Goal: Browse casually: Explore the website without a specific task or goal

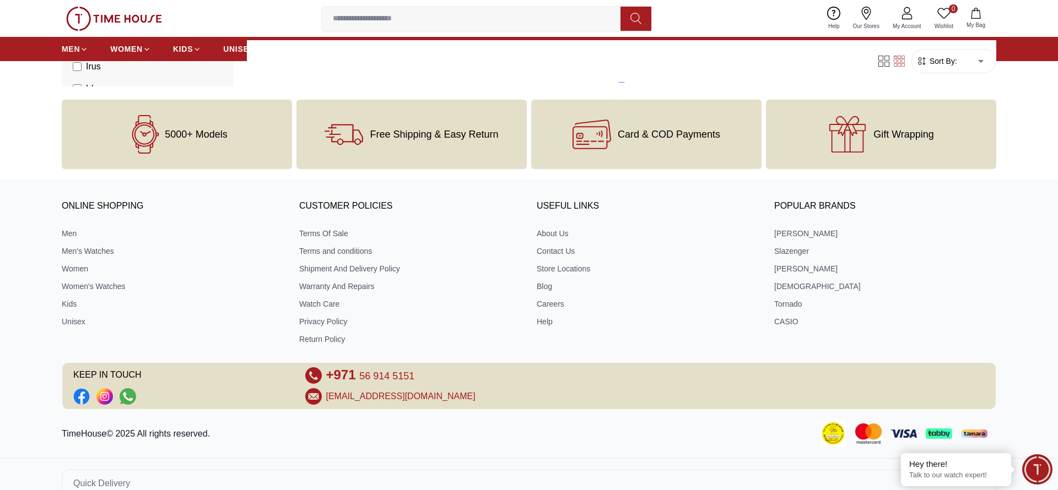
scroll to position [1198, 0]
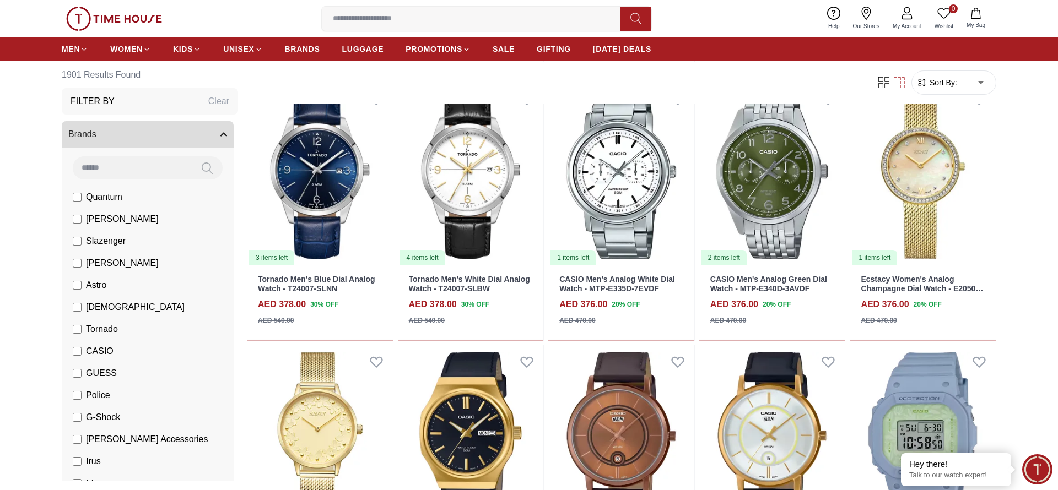
scroll to position [3322, 0]
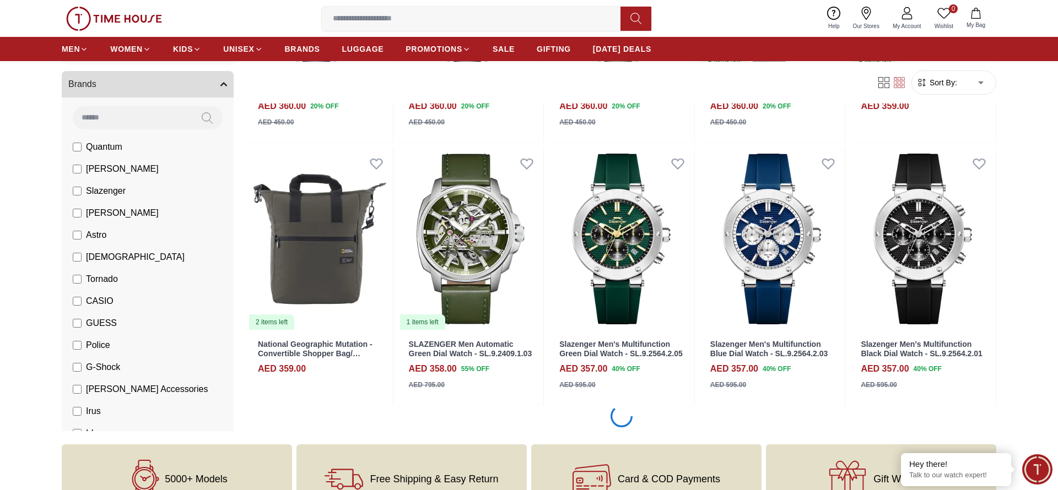
scroll to position [5447, 0]
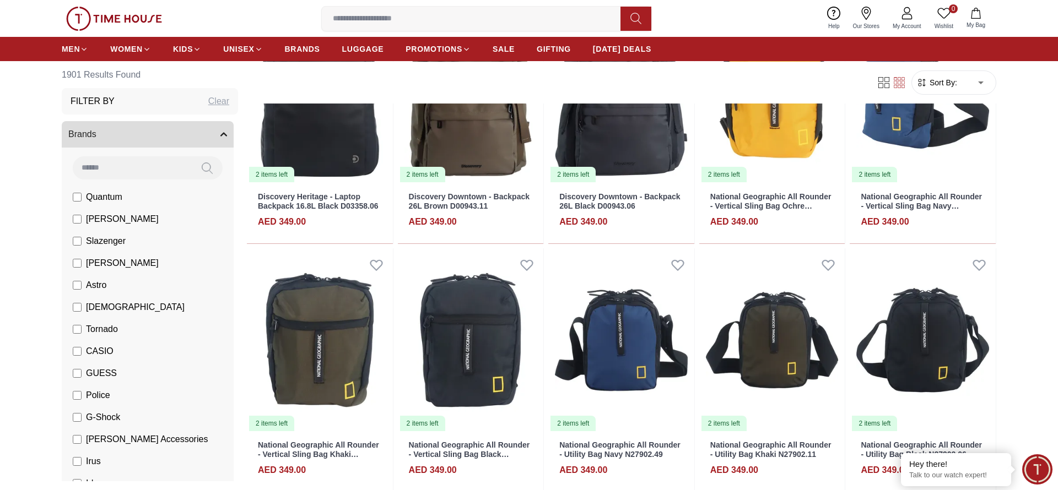
scroll to position [7528, 0]
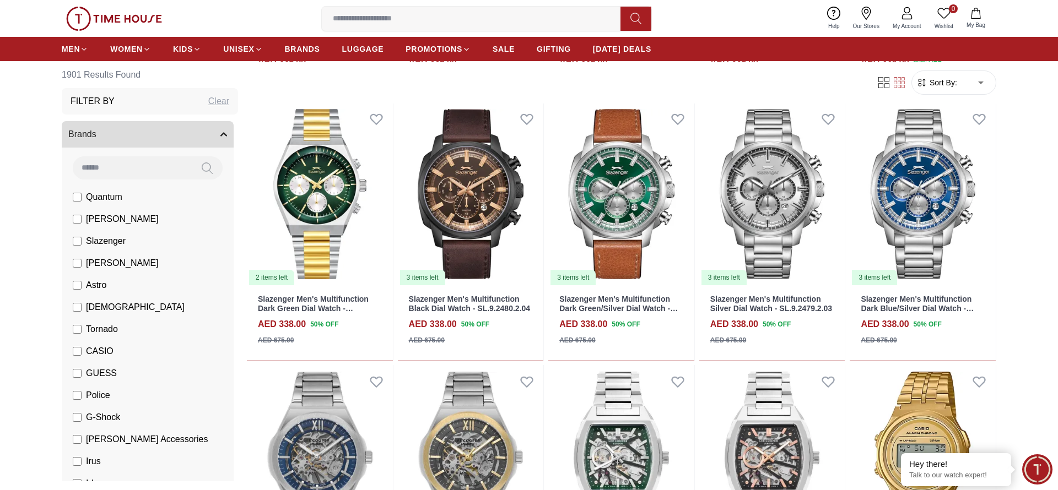
scroll to position [9667, 0]
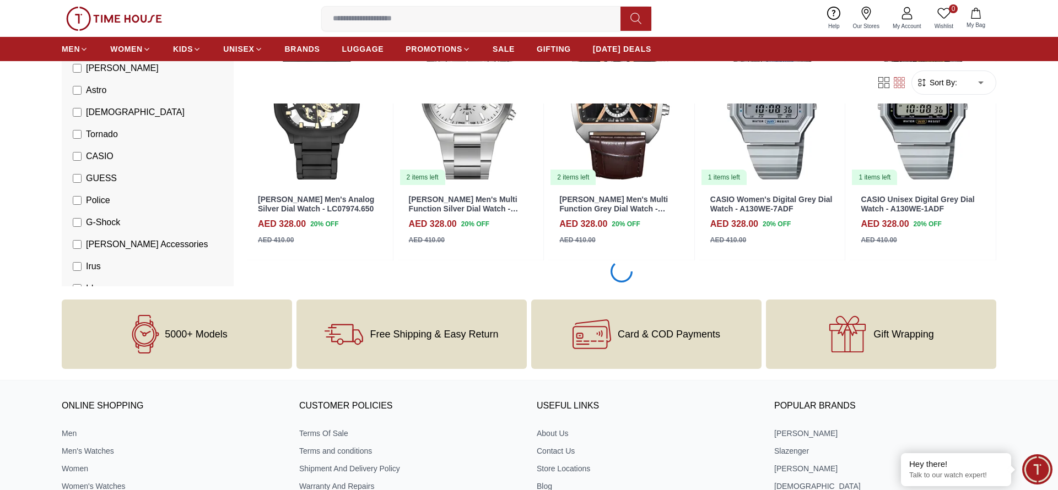
scroll to position [11806, 0]
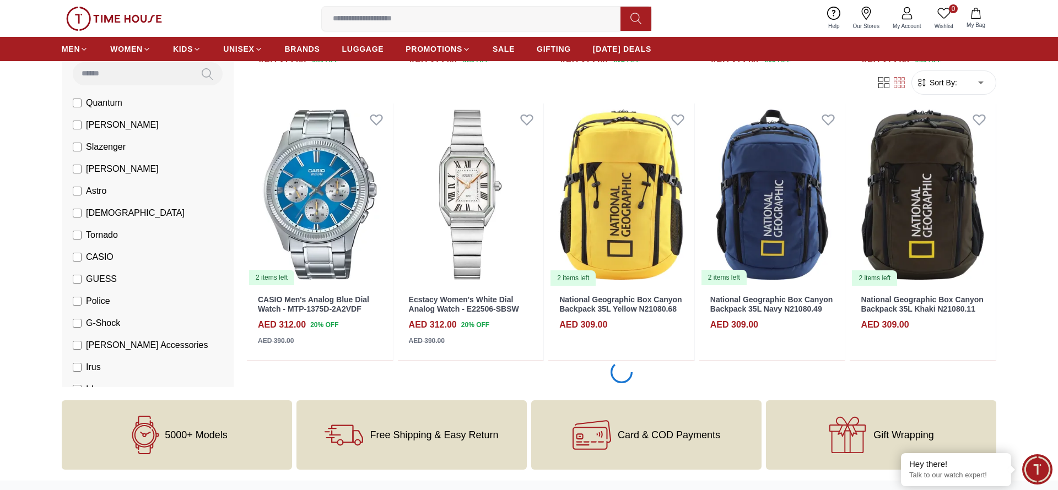
scroll to position [13945, 0]
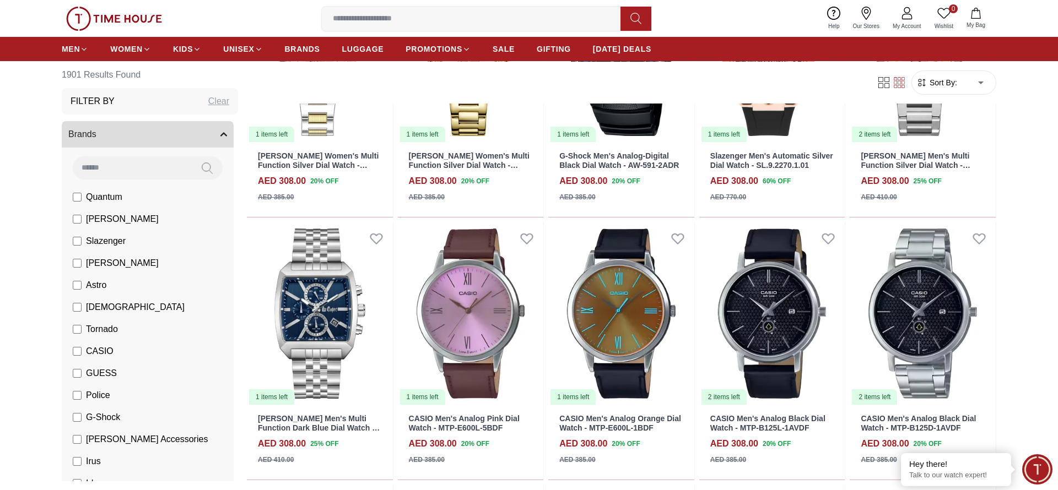
scroll to position [15600, 0]
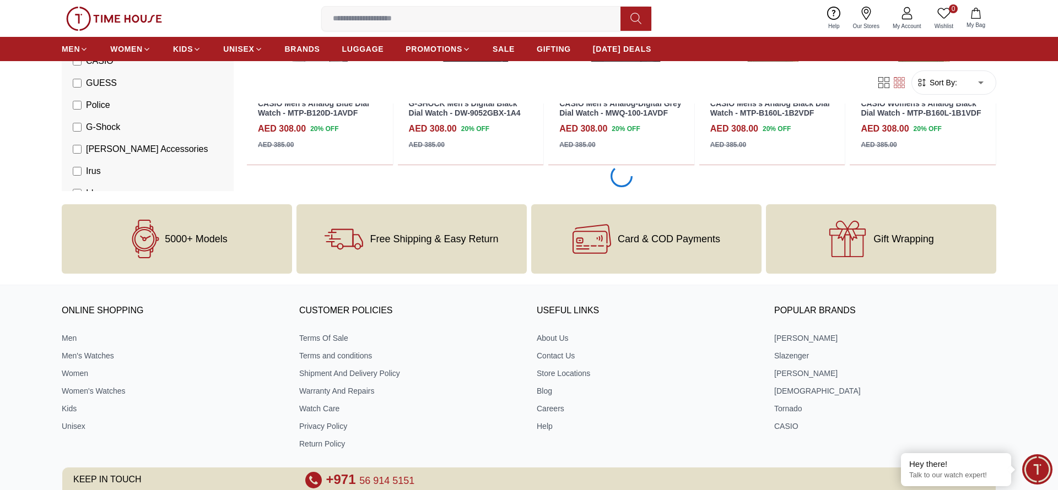
scroll to position [16098, 0]
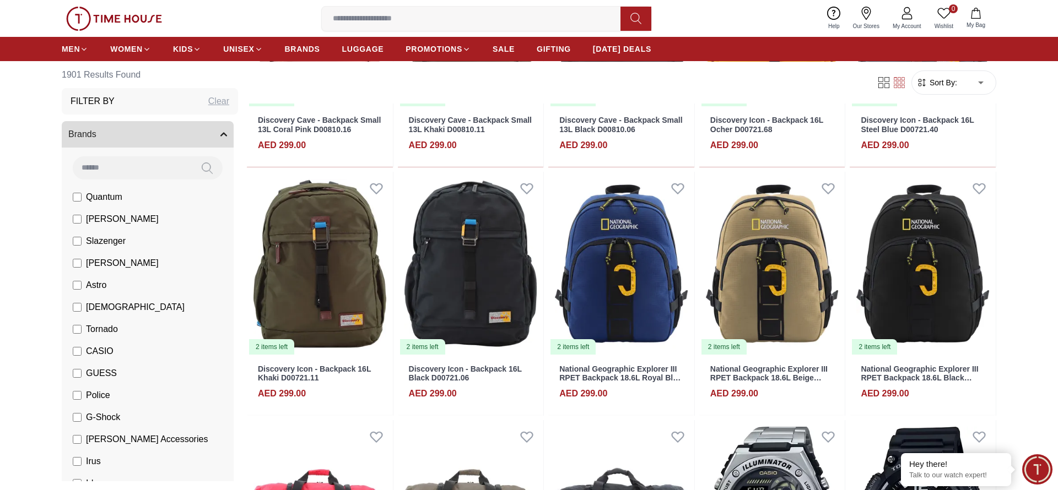
scroll to position [17732, 0]
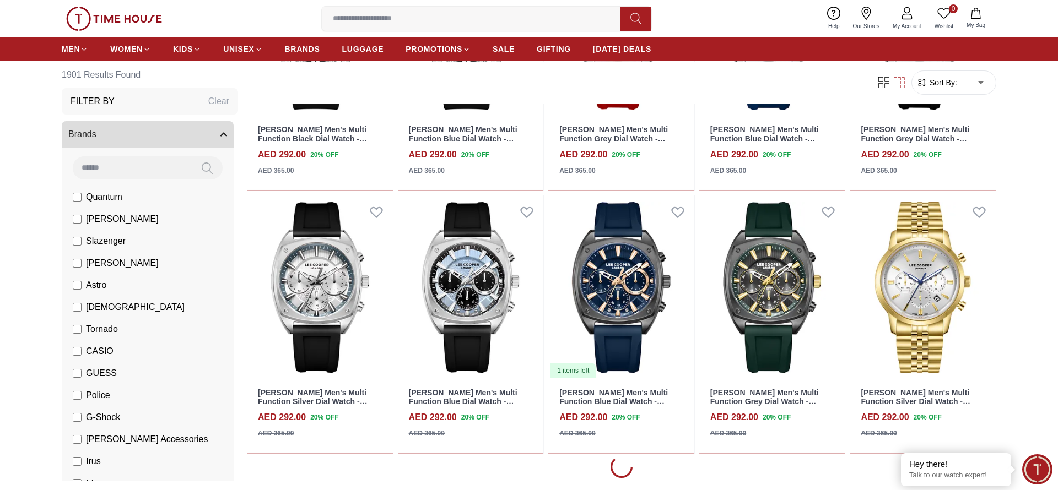
scroll to position [18717, 0]
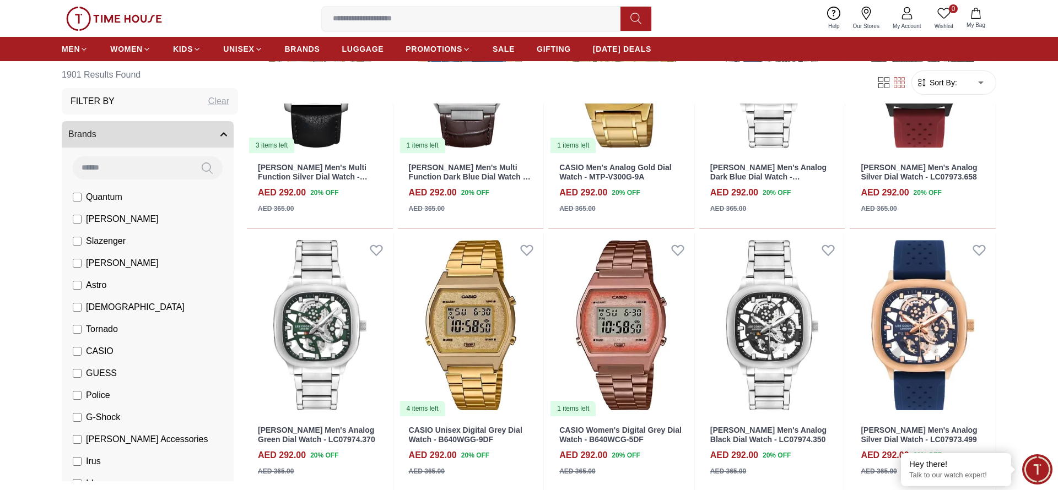
scroll to position [19707, 0]
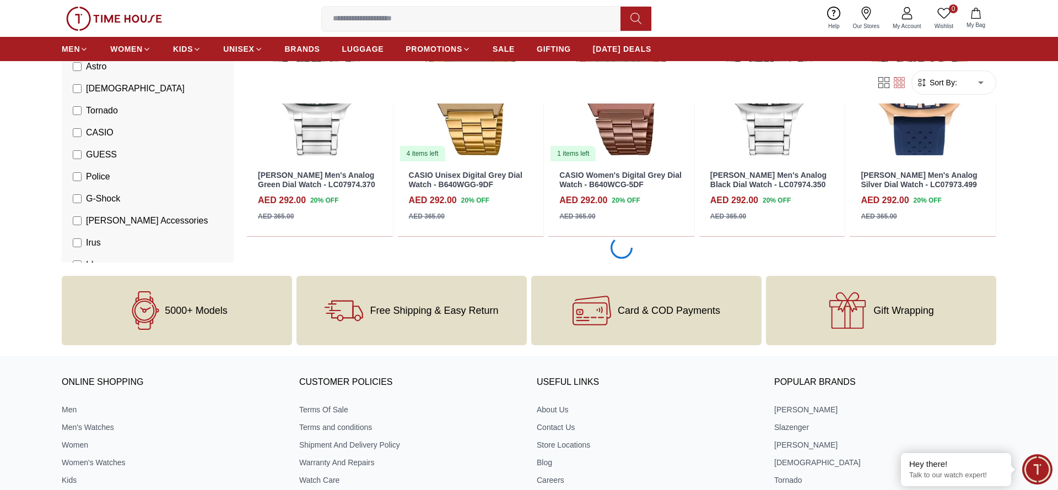
scroll to position [20376, 0]
